Goal: Navigation & Orientation: Find specific page/section

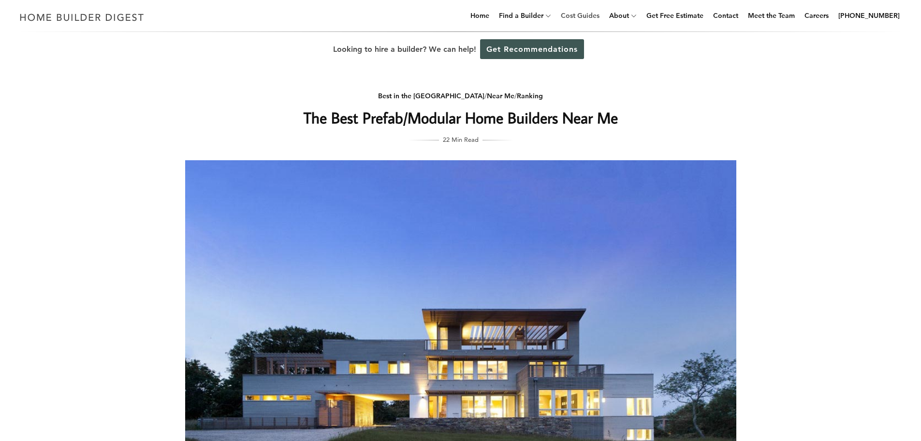
click at [588, 17] on link "Cost Guides" at bounding box center [580, 15] width 46 height 31
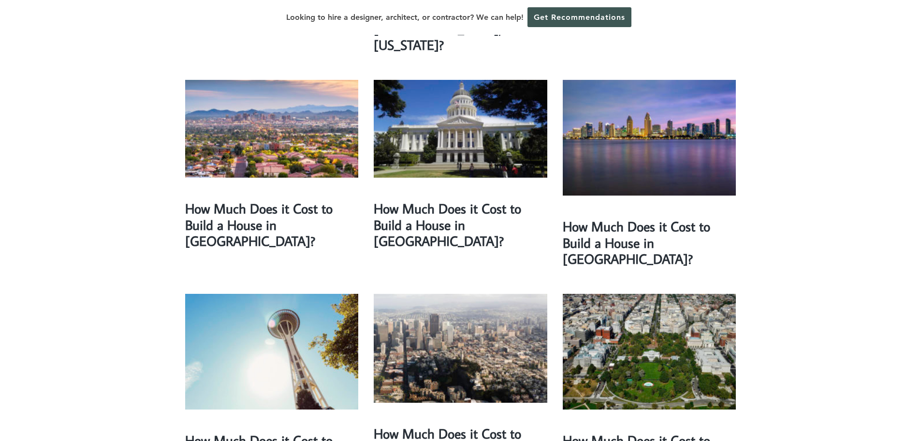
scroll to position [1402, 0]
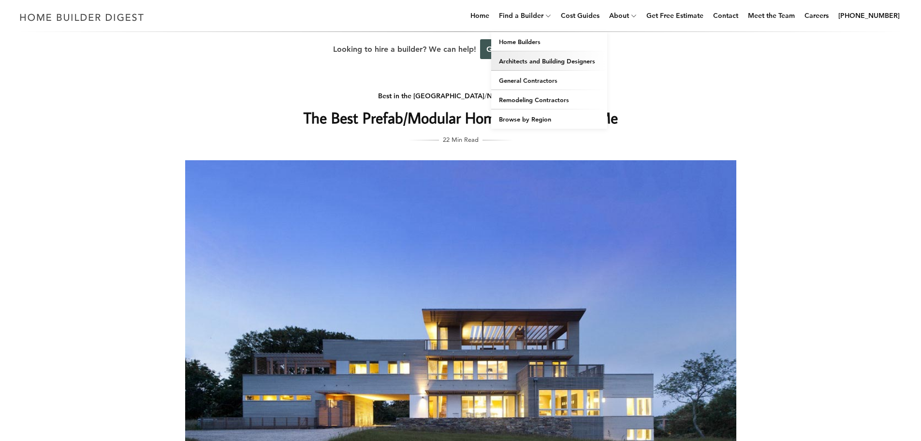
click at [541, 57] on link "Architects and Building Designers" at bounding box center [549, 60] width 116 height 19
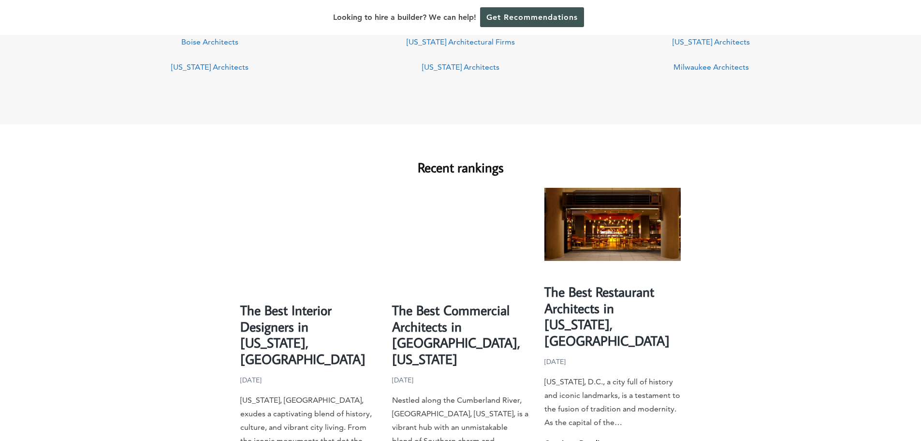
scroll to position [870, 0]
